Goal: Information Seeking & Learning: Check status

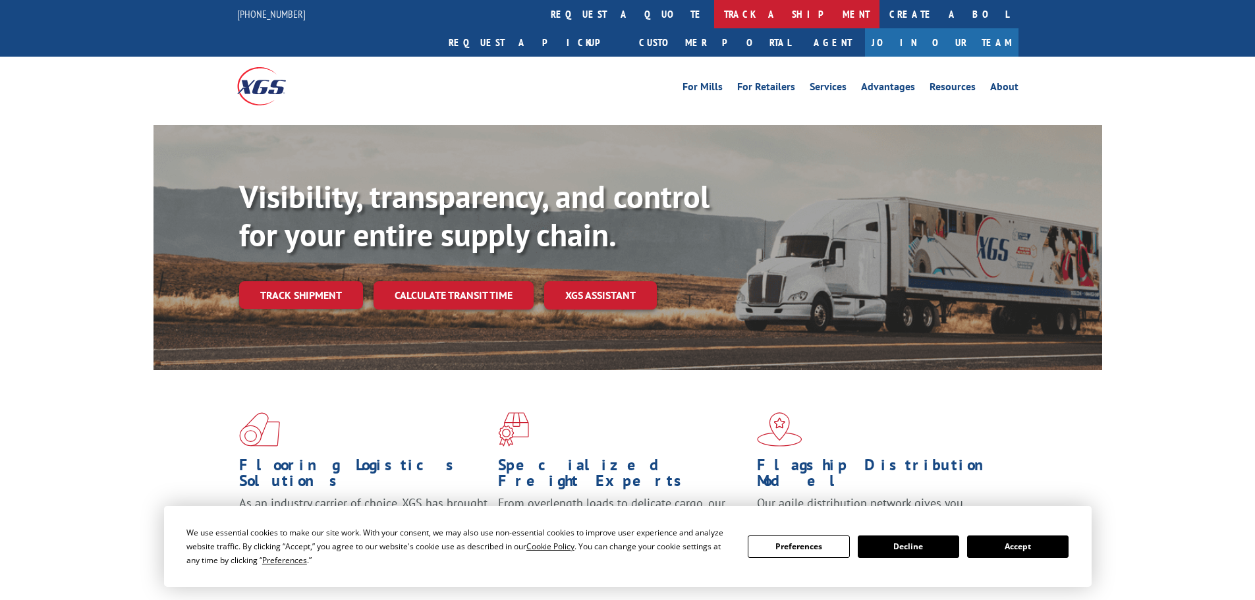
click at [714, 12] on link "track a shipment" at bounding box center [796, 14] width 165 height 28
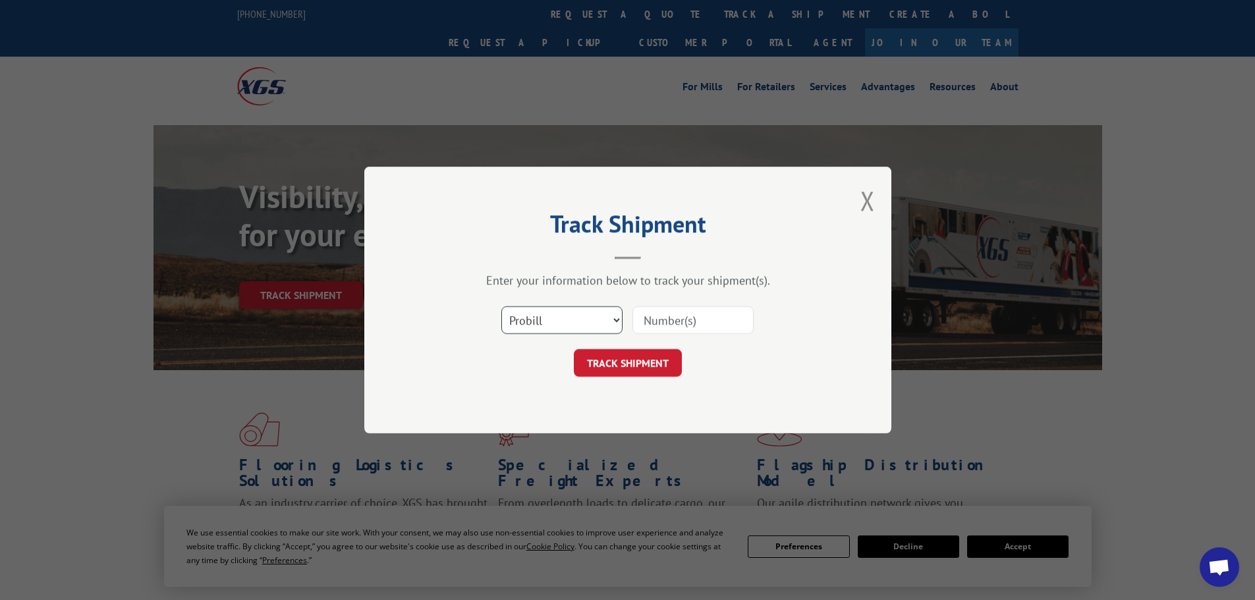
click at [572, 316] on select "Select category... Probill BOL PO" at bounding box center [561, 320] width 121 height 28
select select "po"
click at [501, 306] on select "Select category... Probill BOL PO" at bounding box center [561, 320] width 121 height 28
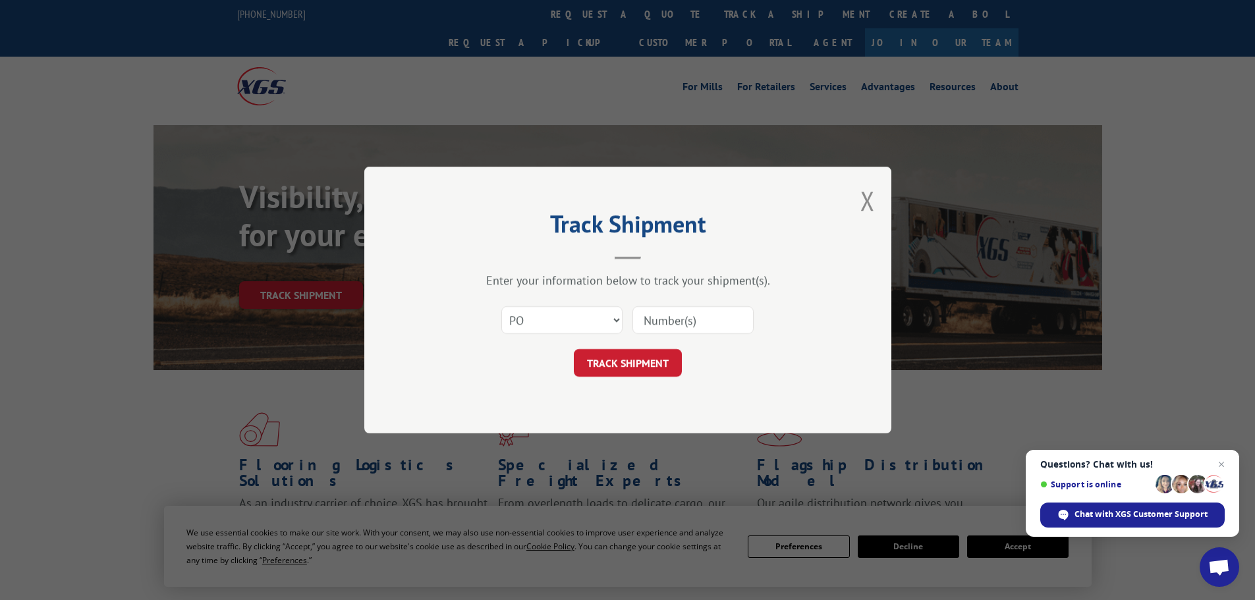
click at [668, 321] on input at bounding box center [692, 320] width 121 height 28
type input "38500065"
click button "TRACK SHIPMENT" at bounding box center [628, 363] width 108 height 28
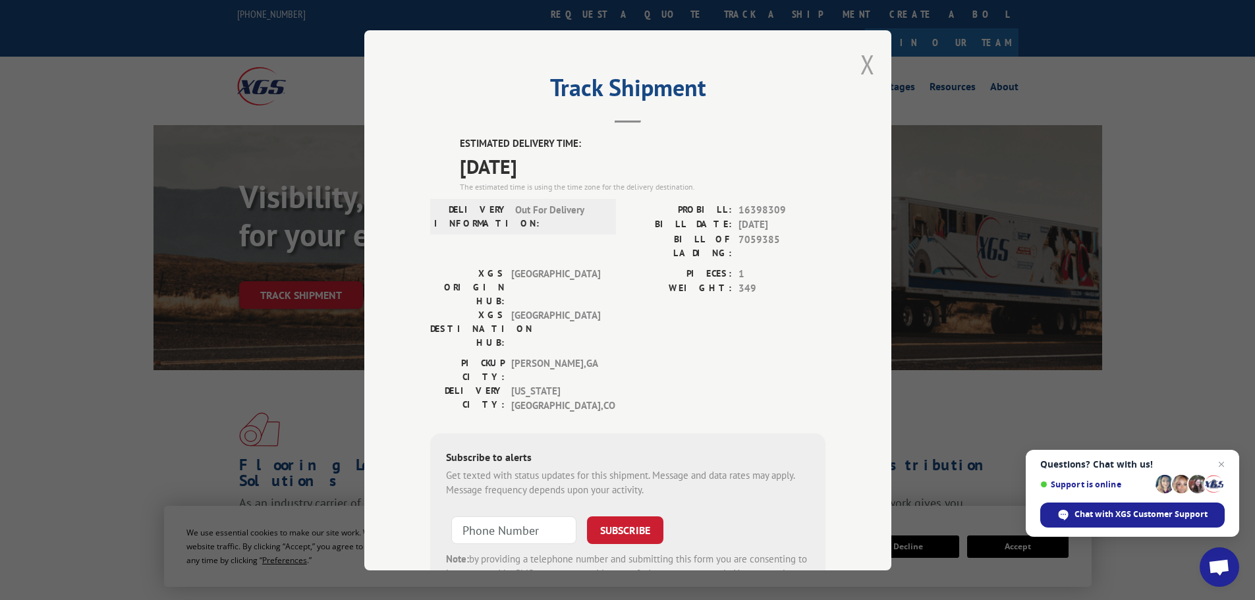
click at [862, 59] on button "Close modal" at bounding box center [867, 64] width 14 height 35
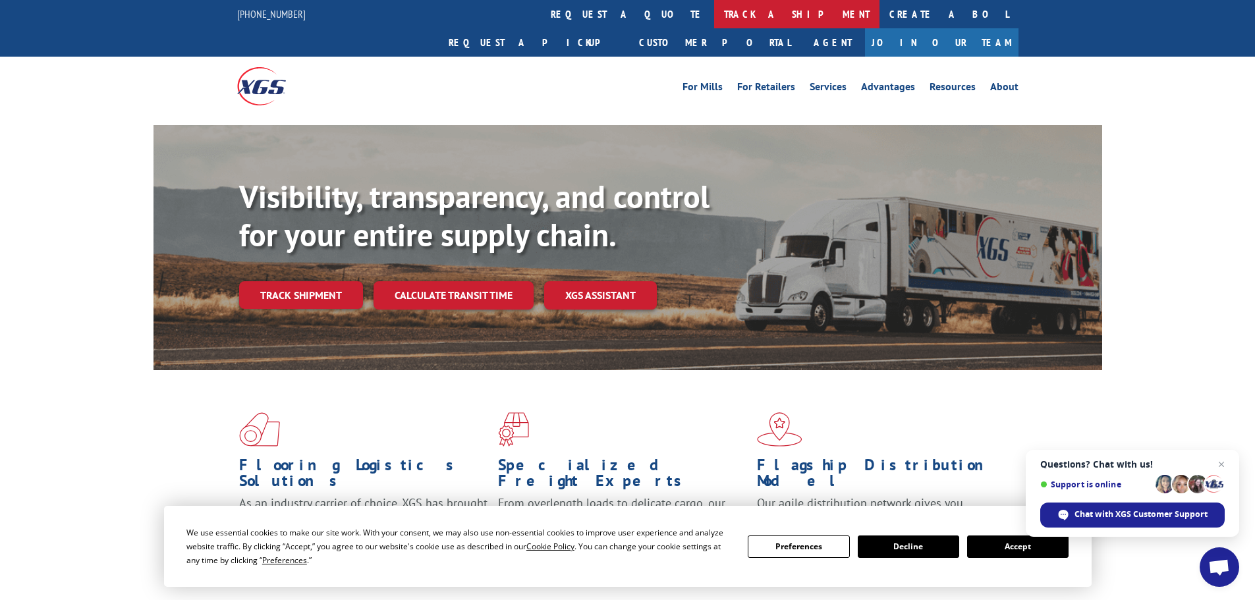
click at [714, 7] on link "track a shipment" at bounding box center [796, 14] width 165 height 28
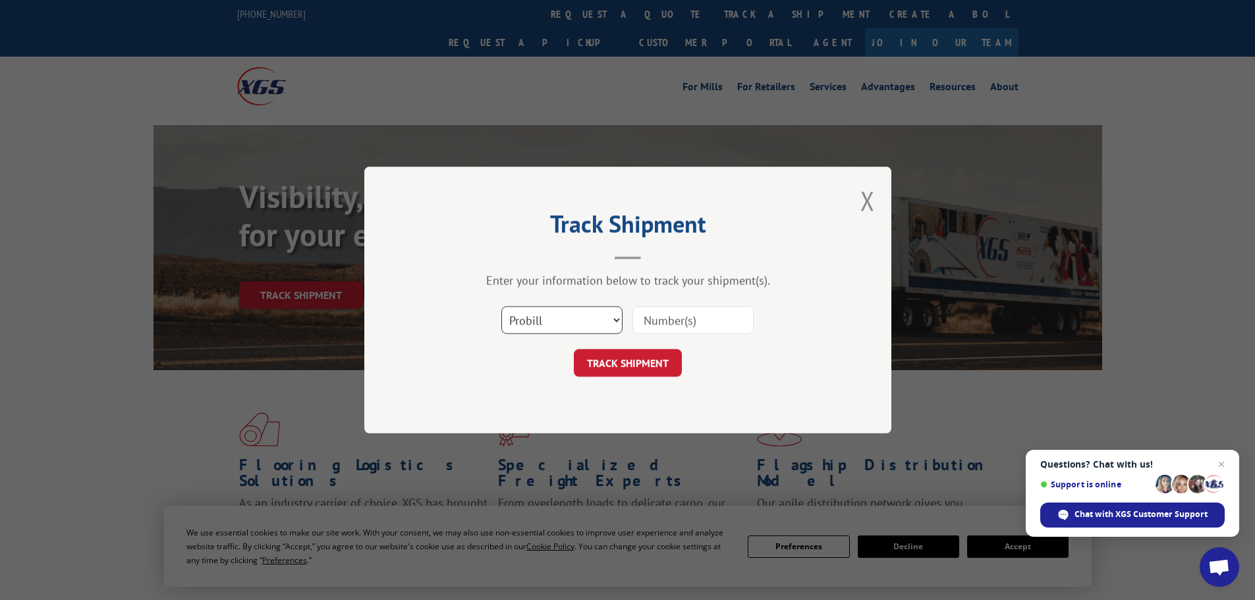
click at [566, 314] on select "Select category... Probill BOL PO" at bounding box center [561, 320] width 121 height 28
select select "po"
click at [501, 306] on select "Select category... Probill BOL PO" at bounding box center [561, 320] width 121 height 28
click at [665, 323] on input at bounding box center [692, 320] width 121 height 28
type input "38500008"
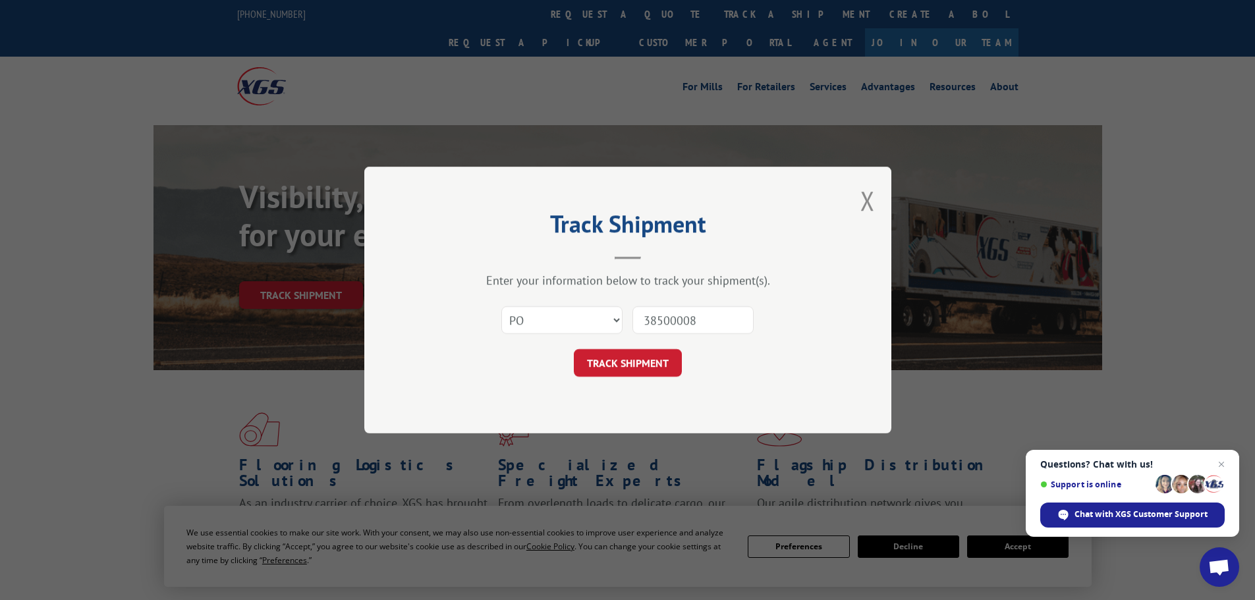
click button "TRACK SHIPMENT" at bounding box center [628, 363] width 108 height 28
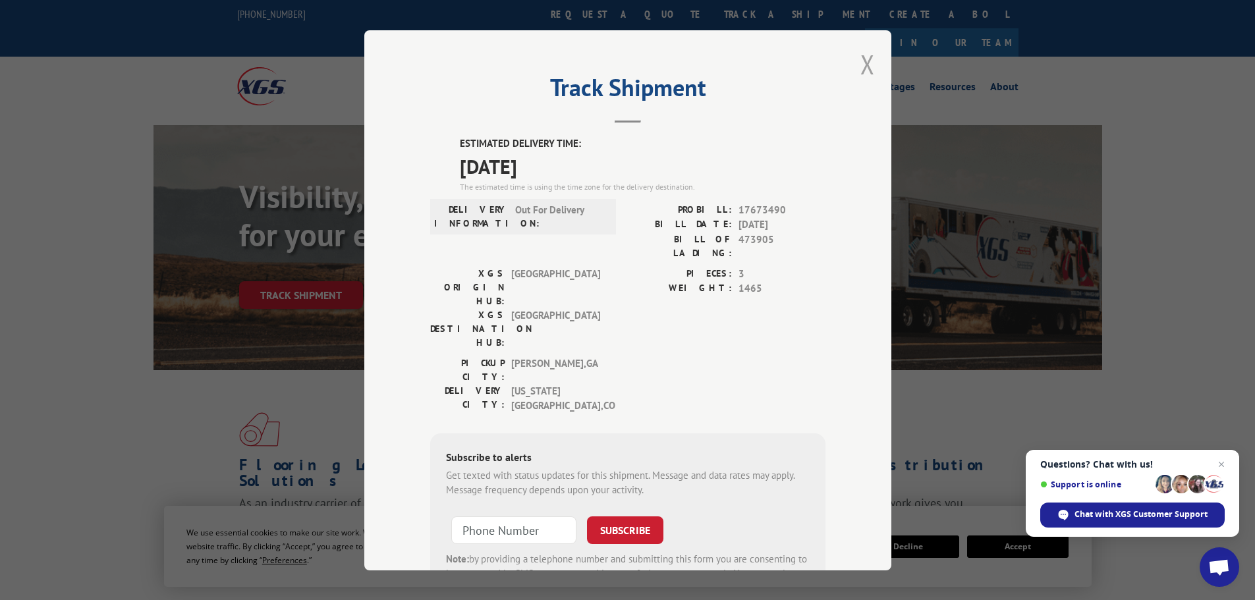
click at [864, 62] on button "Close modal" at bounding box center [867, 64] width 14 height 35
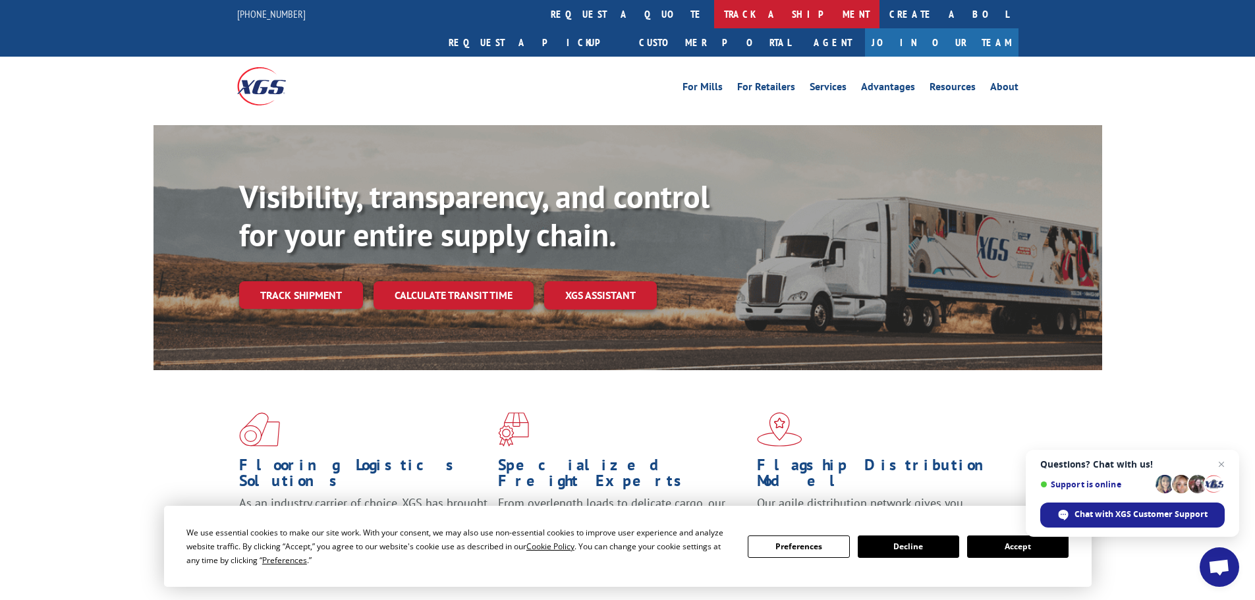
click at [714, 9] on link "track a shipment" at bounding box center [796, 14] width 165 height 28
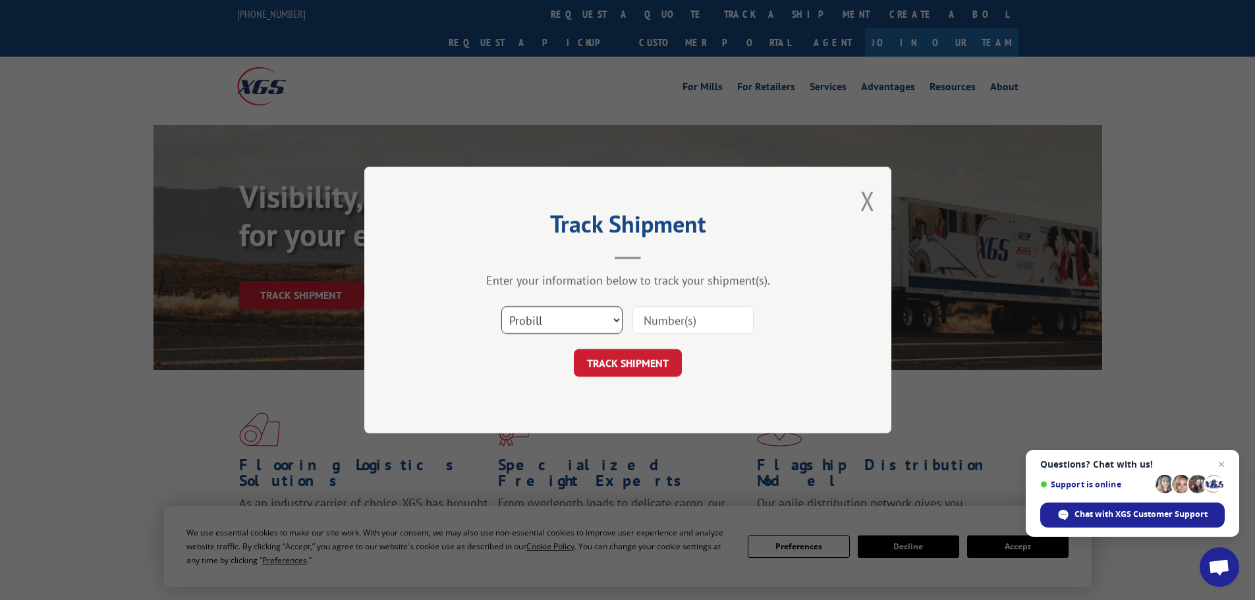
click at [549, 325] on select "Select category... Probill BOL PO" at bounding box center [561, 320] width 121 height 28
select select "po"
click at [501, 306] on select "Select category... Probill BOL PO" at bounding box center [561, 320] width 121 height 28
click at [666, 316] on input at bounding box center [692, 320] width 121 height 28
type input "38500098"
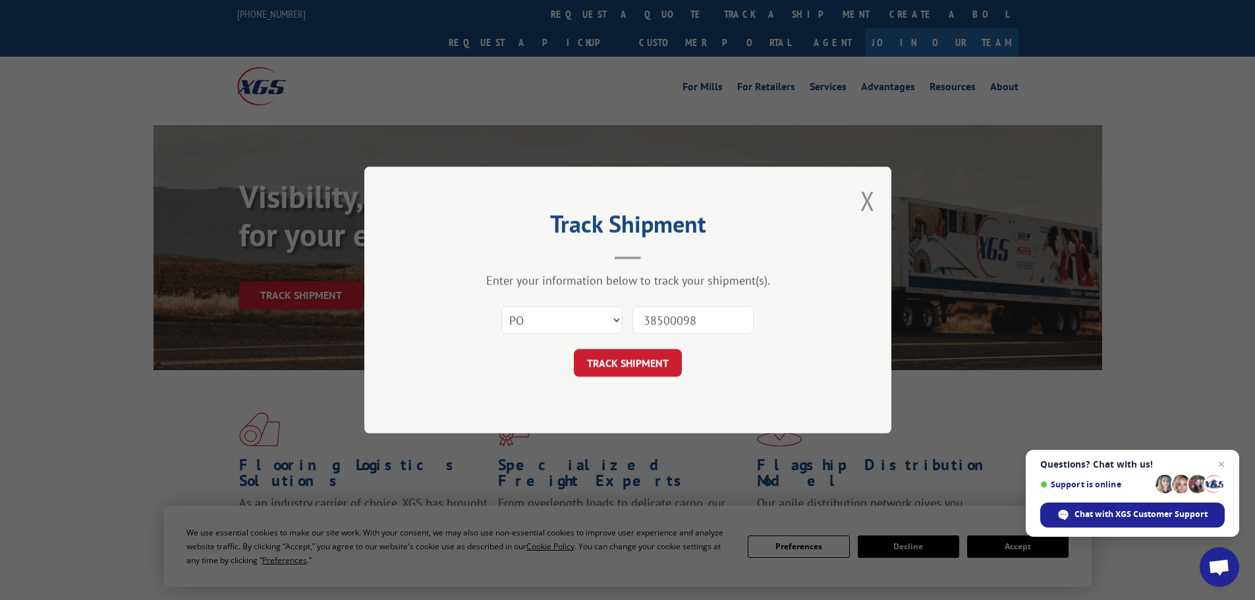
click button "TRACK SHIPMENT" at bounding box center [628, 363] width 108 height 28
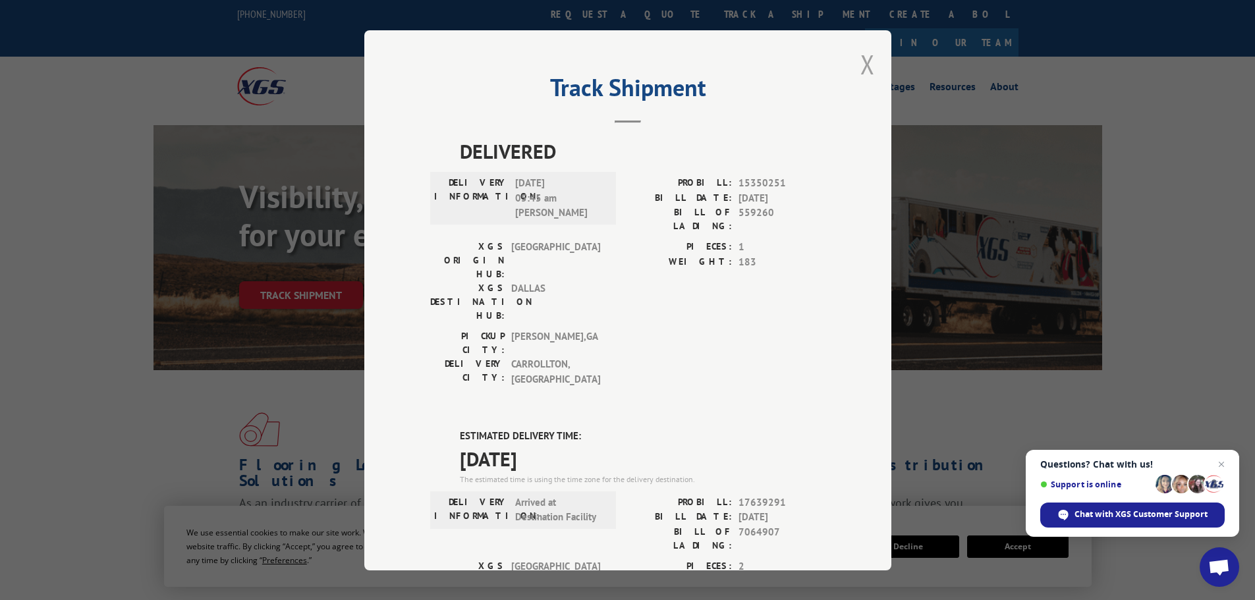
click at [860, 61] on button "Close modal" at bounding box center [867, 64] width 14 height 35
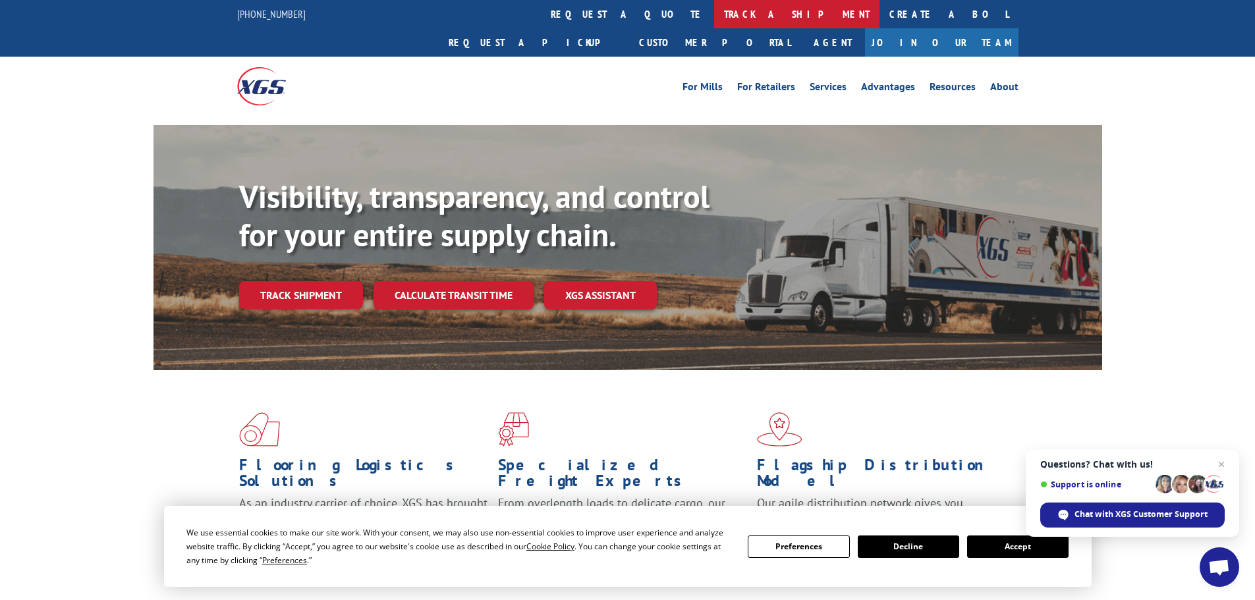
click at [714, 7] on link "track a shipment" at bounding box center [796, 14] width 165 height 28
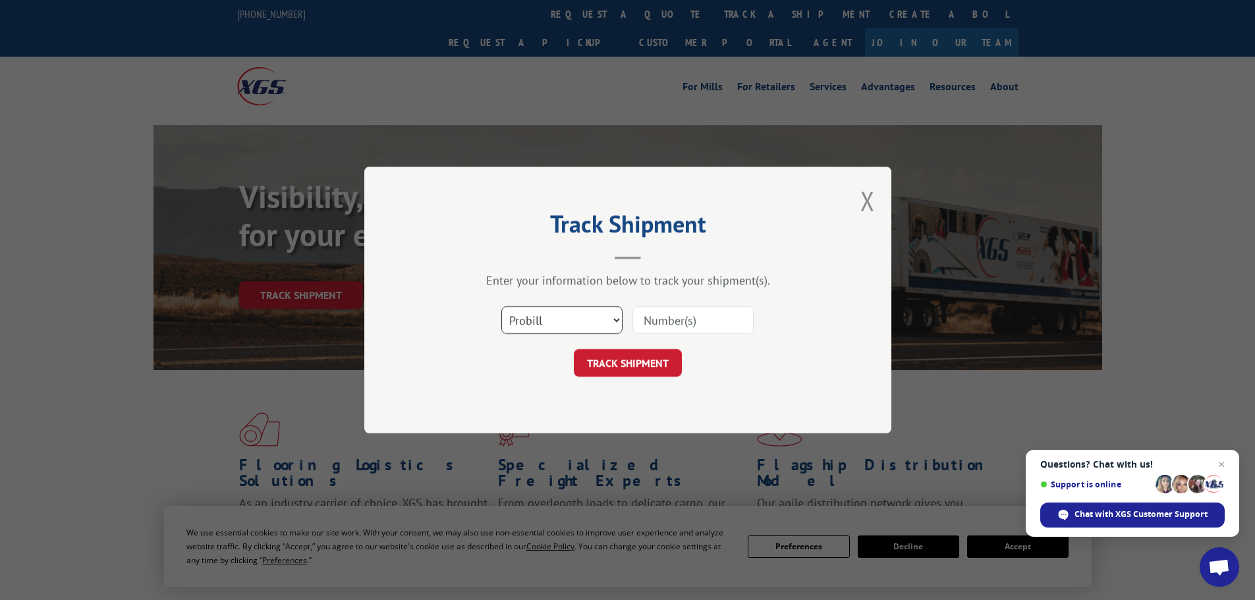
click at [551, 320] on select "Select category... Probill BOL PO" at bounding box center [561, 320] width 121 height 28
select select "po"
click at [501, 306] on select "Select category... Probill BOL PO" at bounding box center [561, 320] width 121 height 28
click at [680, 322] on input at bounding box center [692, 320] width 121 height 28
type input "38500091"
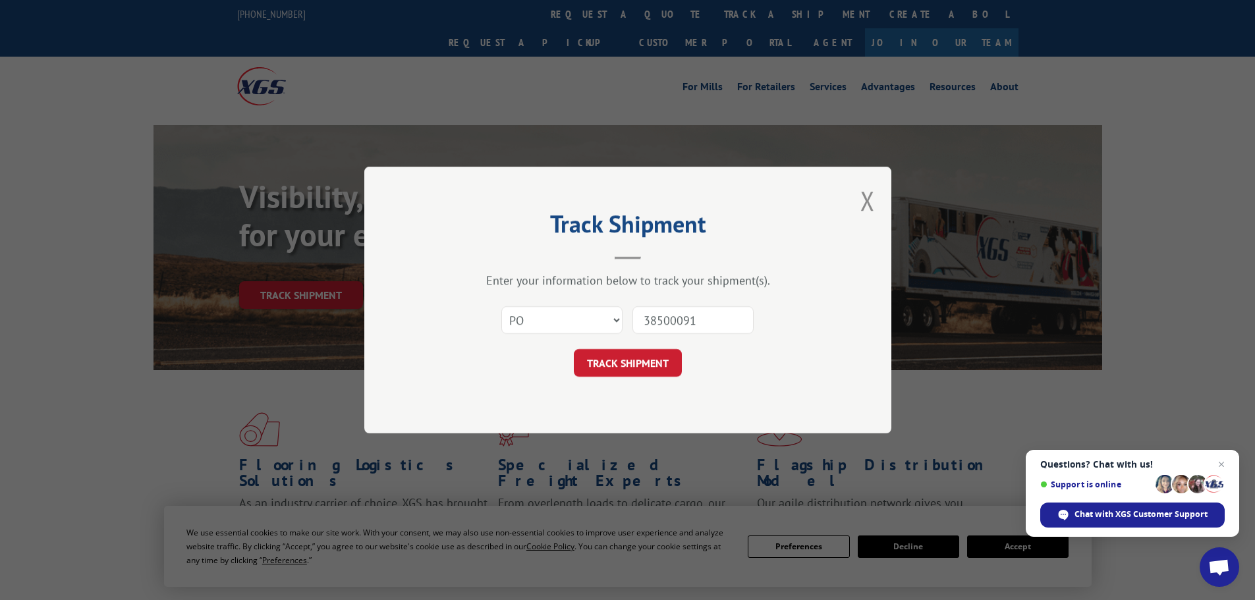
click button "TRACK SHIPMENT" at bounding box center [628, 363] width 108 height 28
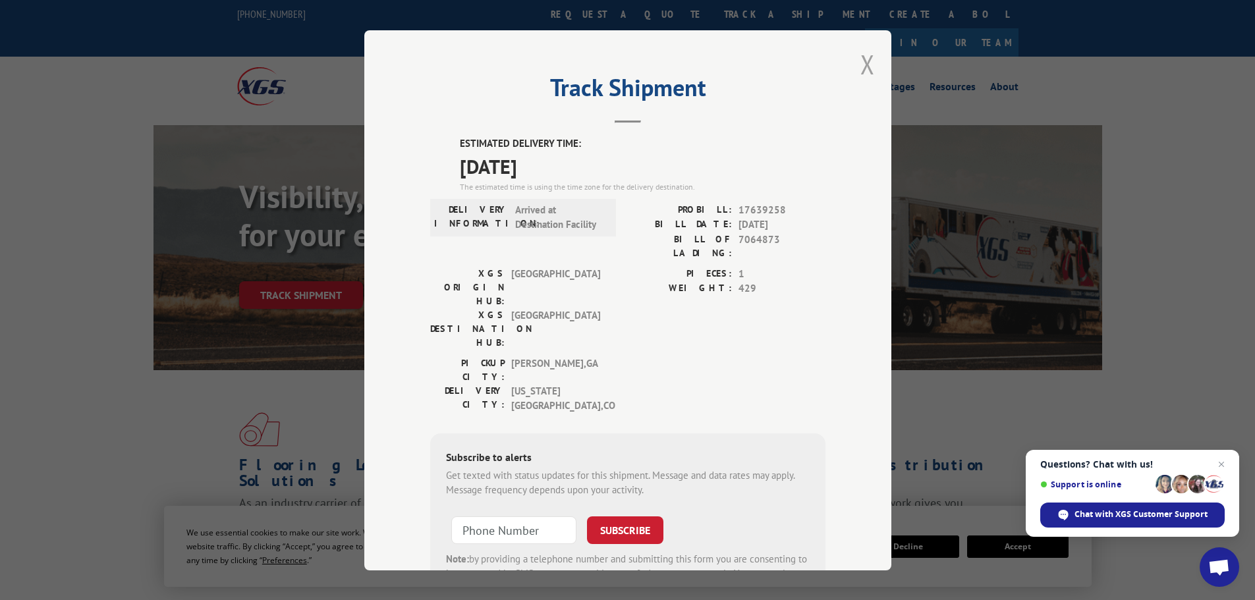
click at [862, 61] on button "Close modal" at bounding box center [867, 64] width 14 height 35
